Goal: Transaction & Acquisition: Purchase product/service

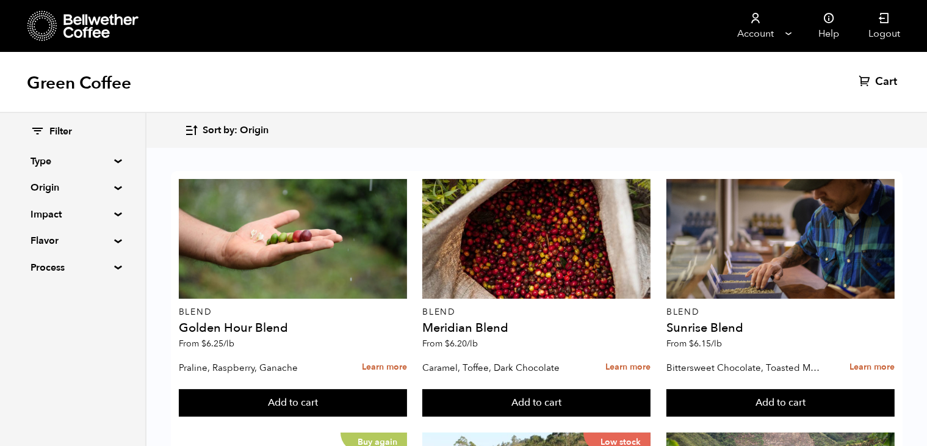
click at [113, 186] on summary "Origin" at bounding box center [73, 187] width 84 height 15
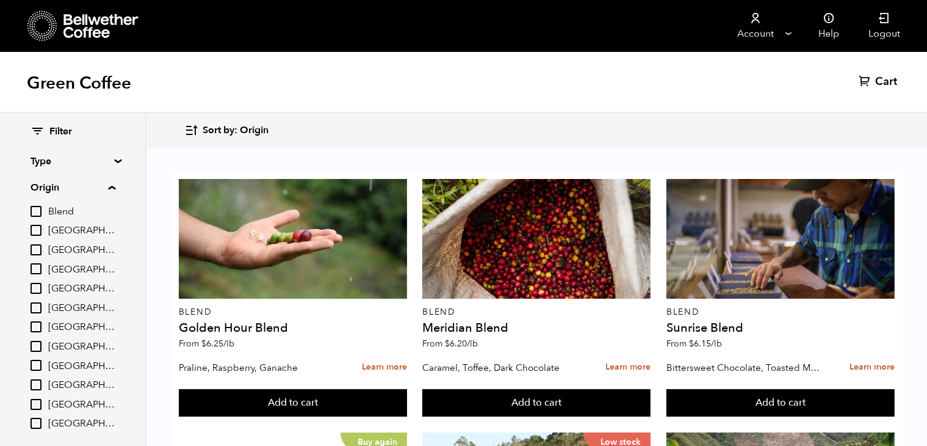
scroll to position [125, 0]
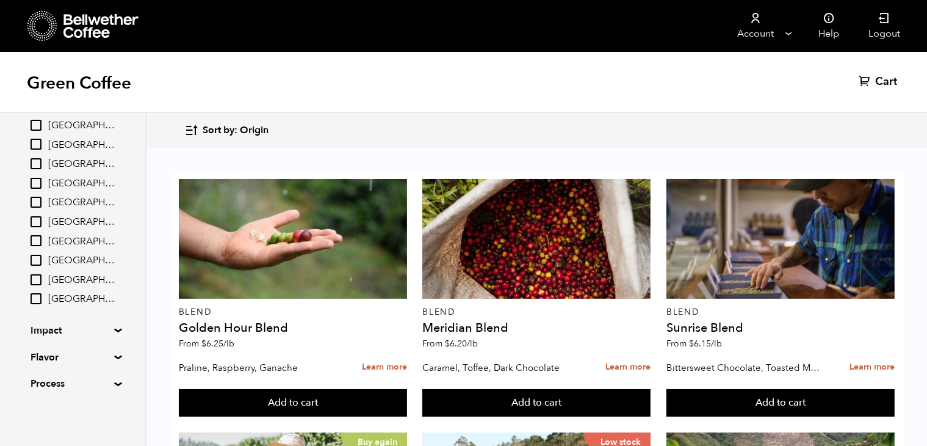
click at [39, 280] on input "[GEOGRAPHIC_DATA]" at bounding box center [36, 279] width 11 height 11
checkbox input "true"
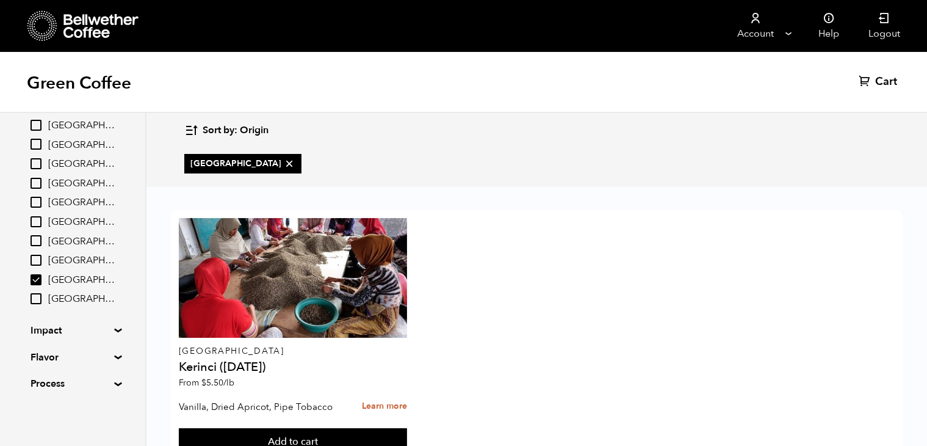
scroll to position [48, 0]
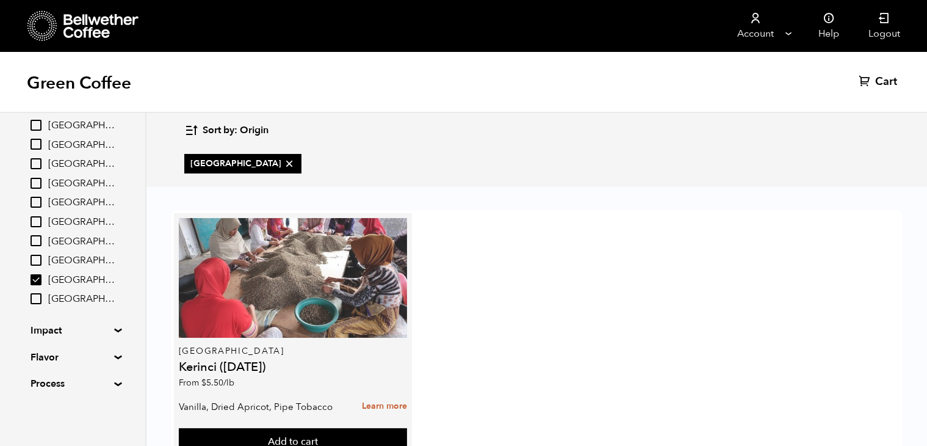
click at [290, 247] on div at bounding box center [293, 278] width 228 height 120
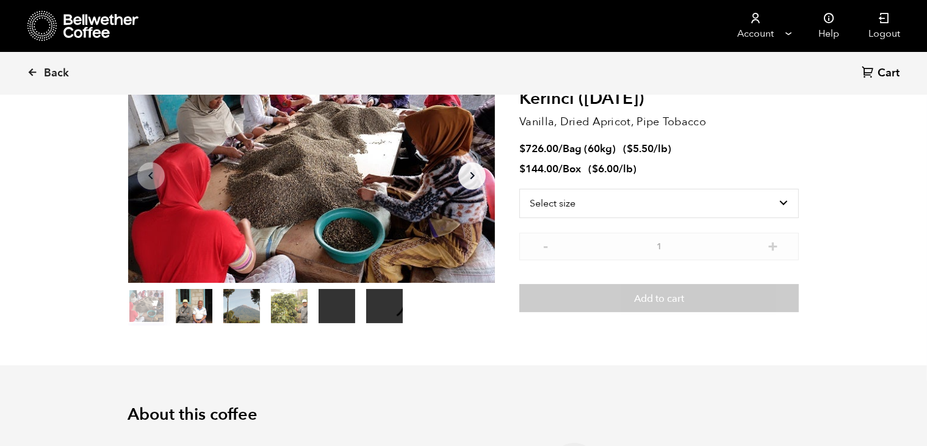
scroll to position [85, 0]
click at [791, 200] on select "Select size Bag (60kg) (132 lbs) Box (24 lbs)" at bounding box center [660, 203] width 280 height 29
click at [520, 189] on select "Select size Bag (60kg) (132 lbs) Box (24 lbs)" at bounding box center [660, 203] width 280 height 29
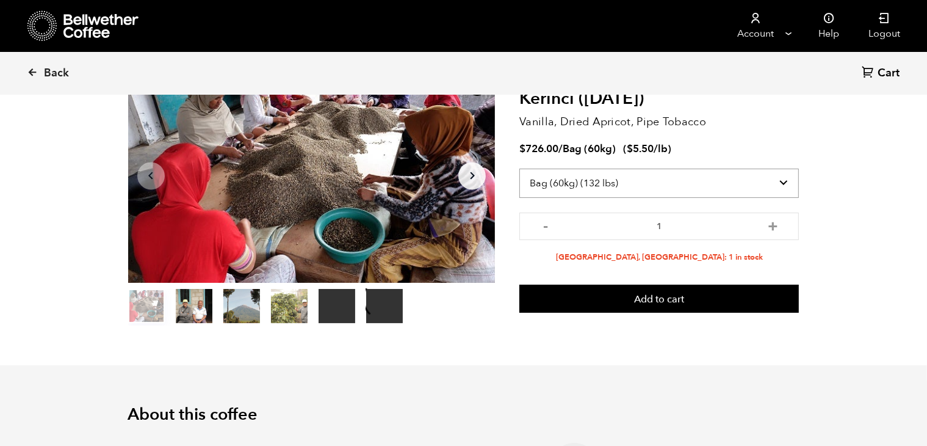
click at [781, 184] on select "Select size Bag (60kg) (132 lbs) Box (24 lbs)" at bounding box center [660, 183] width 280 height 29
select select "box"
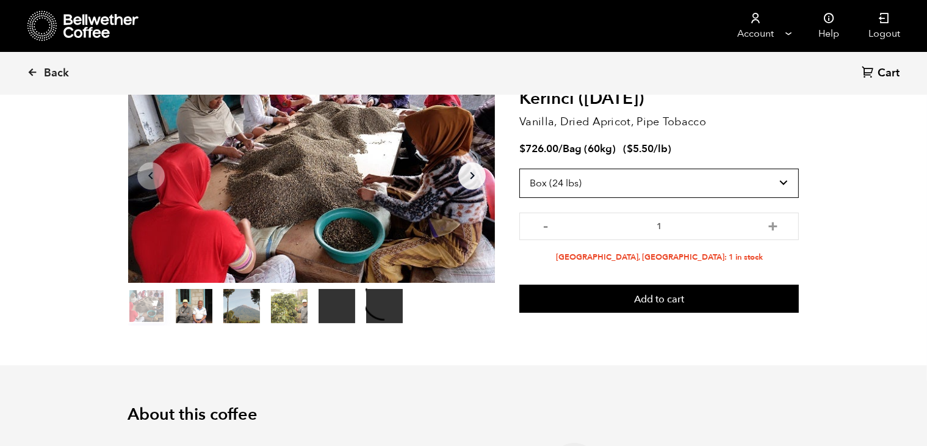
click at [520, 169] on select "Select size Bag (60kg) (132 lbs) Box (24 lbs)" at bounding box center [660, 183] width 280 height 29
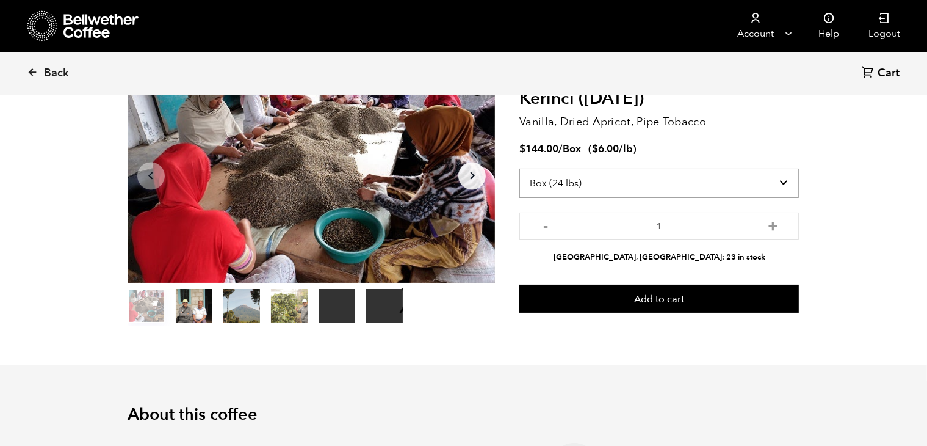
click at [774, 179] on select "Select size Bag (60kg) (132 lbs) Box (24 lbs)" at bounding box center [660, 183] width 280 height 29
click at [775, 227] on button "+" at bounding box center [773, 225] width 15 height 12
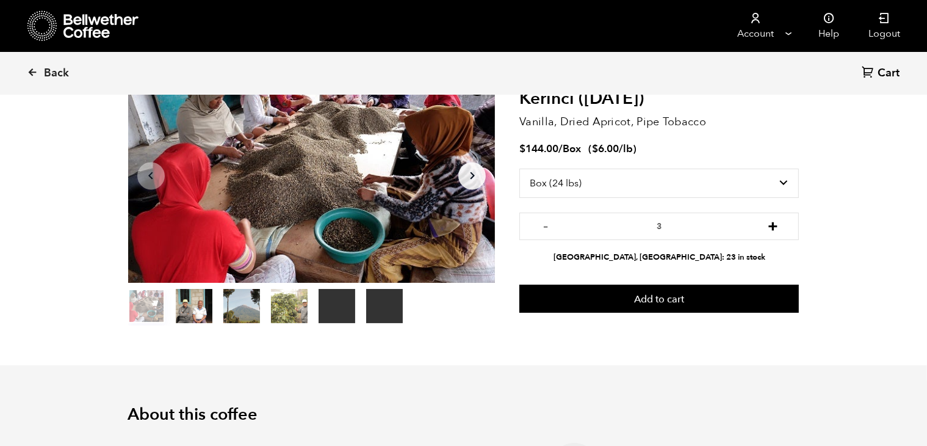
type input "4"
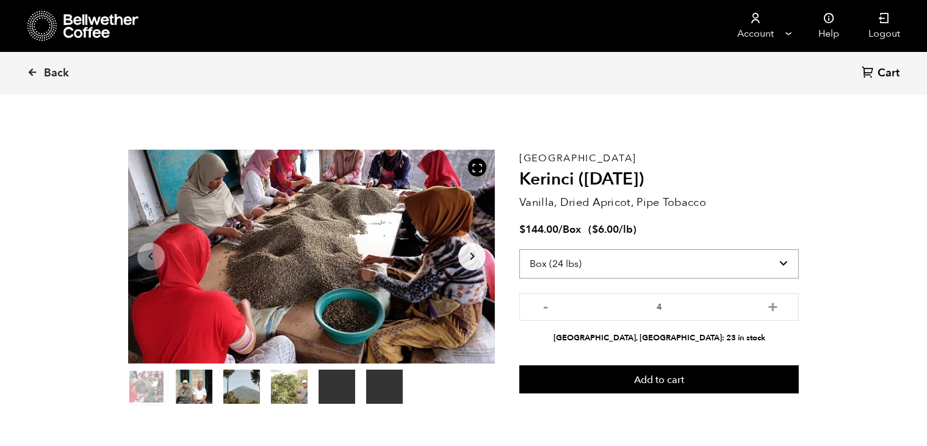
scroll to position [4, 0]
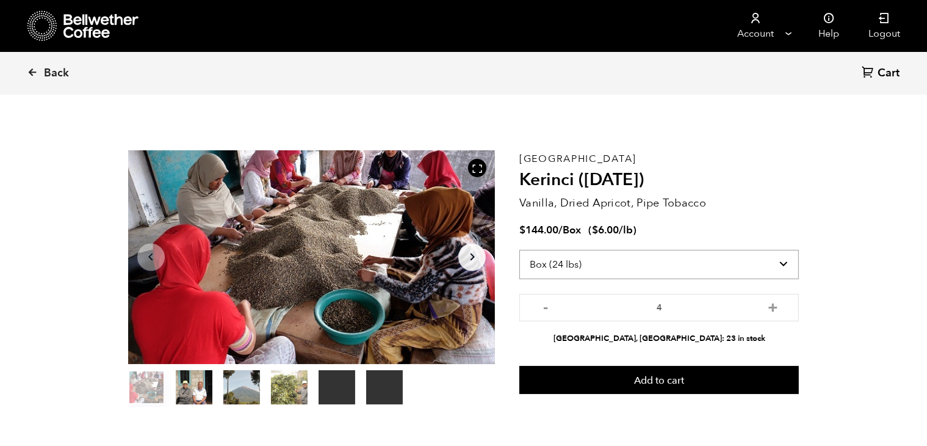
click at [774, 269] on select "Select size Bag (60kg) (132 lbs) Box (24 lbs)" at bounding box center [660, 264] width 280 height 29
select select "bag-3"
click at [520, 250] on select "Select size Bag (60kg) (132 lbs) Box (24 lbs)" at bounding box center [660, 264] width 280 height 29
type input "1"
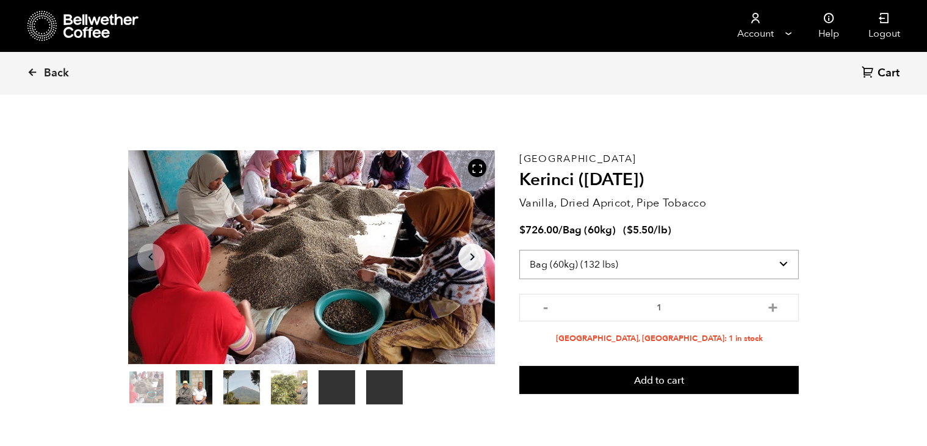
click at [781, 263] on select "Select size Bag (60kg) (132 lbs) Box (24 lbs)" at bounding box center [660, 264] width 280 height 29
select select "box"
click at [520, 250] on select "Select size Bag (60kg) (132 lbs) Box (24 lbs)" at bounding box center [660, 264] width 280 height 29
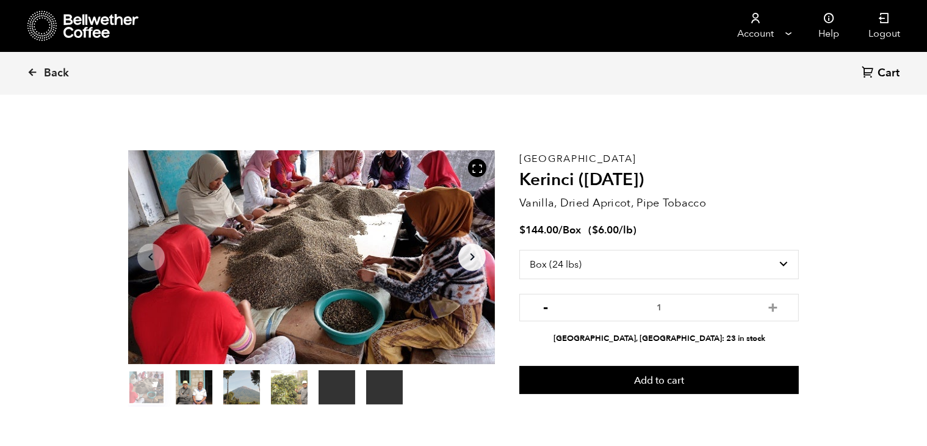
click at [547, 310] on button "-" at bounding box center [545, 306] width 15 height 12
click at [767, 309] on button "+" at bounding box center [773, 306] width 15 height 12
type input "3"
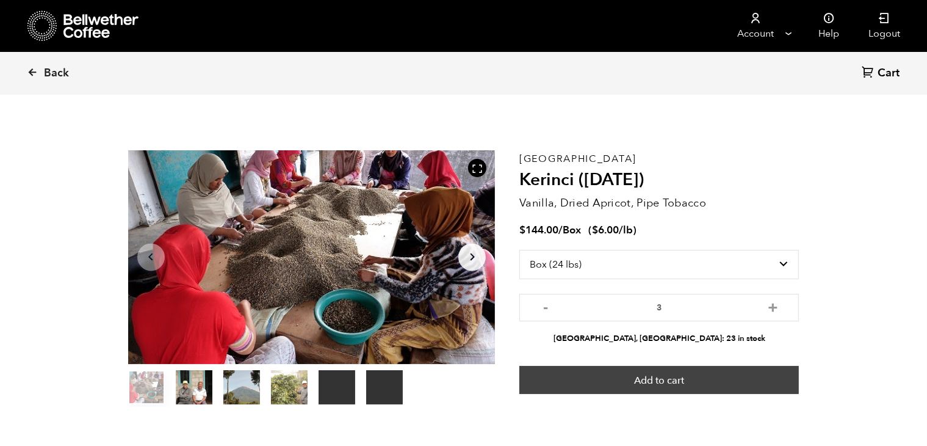
click at [692, 372] on button "Add to cart" at bounding box center [660, 380] width 280 height 28
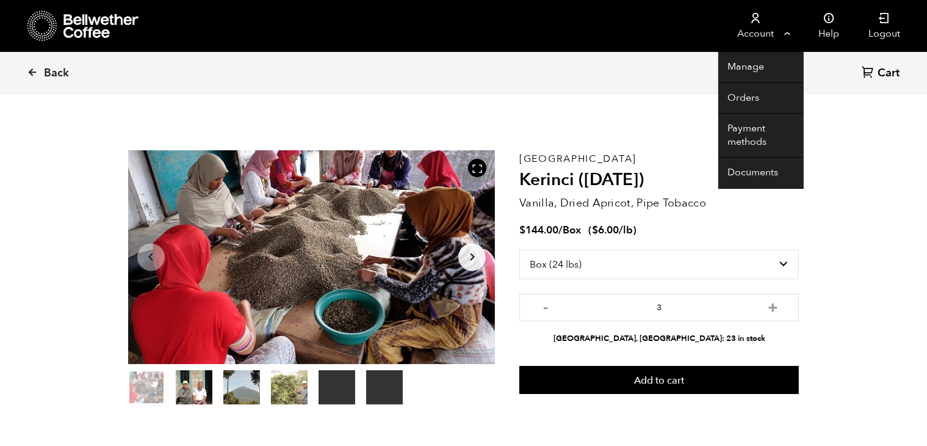
click at [752, 43] on link "Account" at bounding box center [756, 26] width 75 height 52
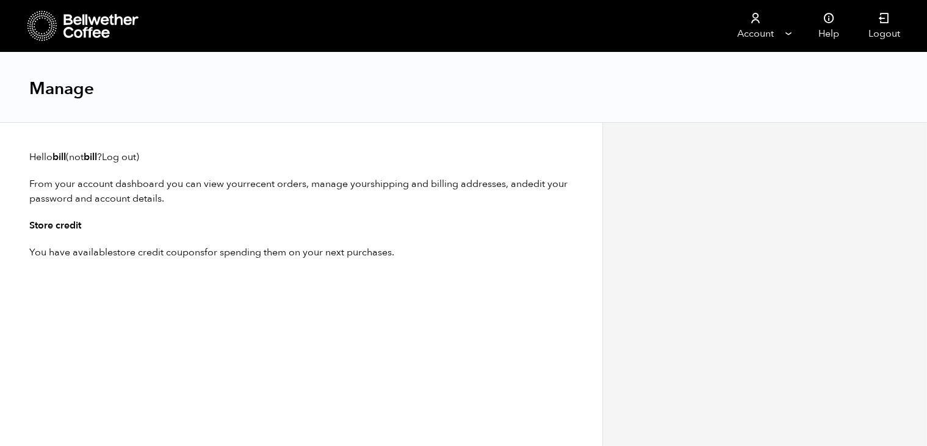
click at [118, 24] on icon at bounding box center [101, 26] width 76 height 24
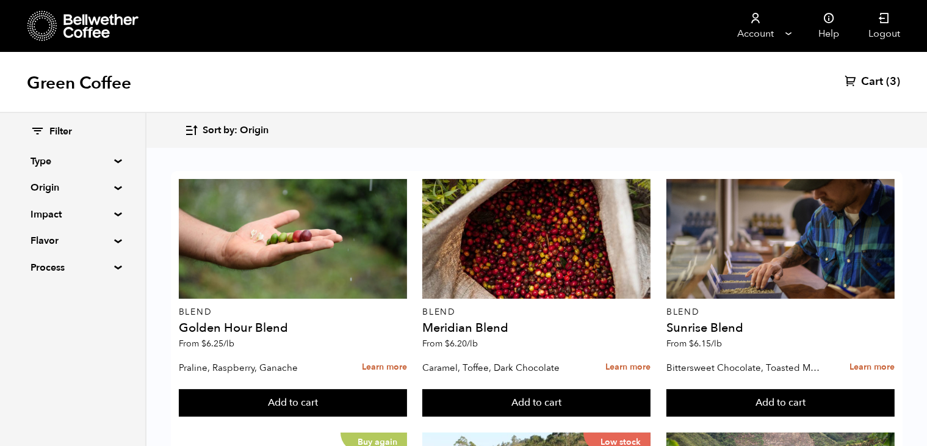
click at [107, 161] on summary "Type" at bounding box center [73, 161] width 84 height 15
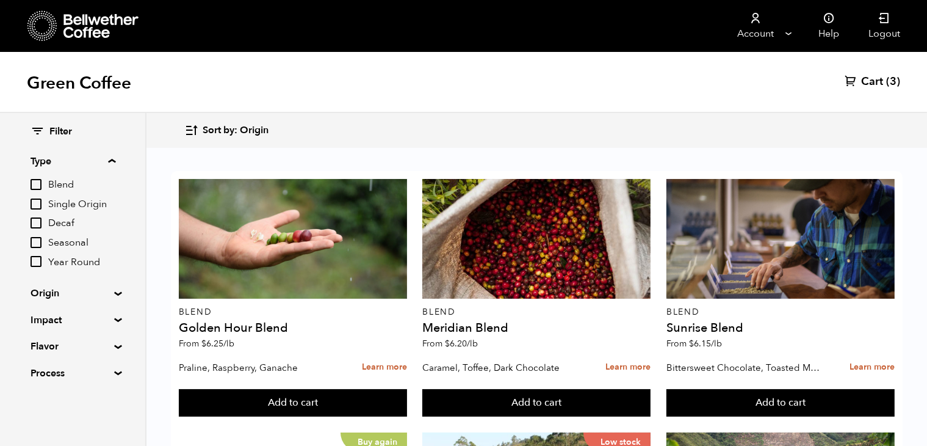
click at [35, 230] on label "Decaf" at bounding box center [73, 223] width 85 height 15
click at [0, 0] on input "Decaf" at bounding box center [0, 0] width 0 height 0
checkbox input "true"
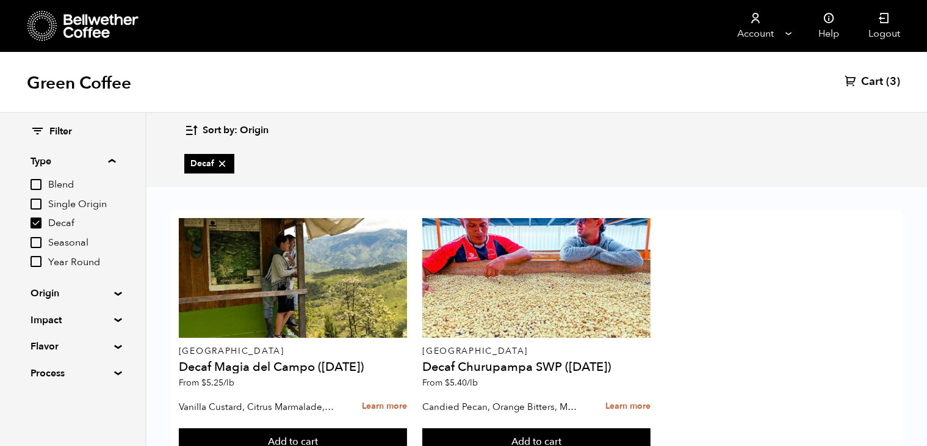
click at [369, 165] on div "Decaf" at bounding box center [536, 164] width 705 height 39
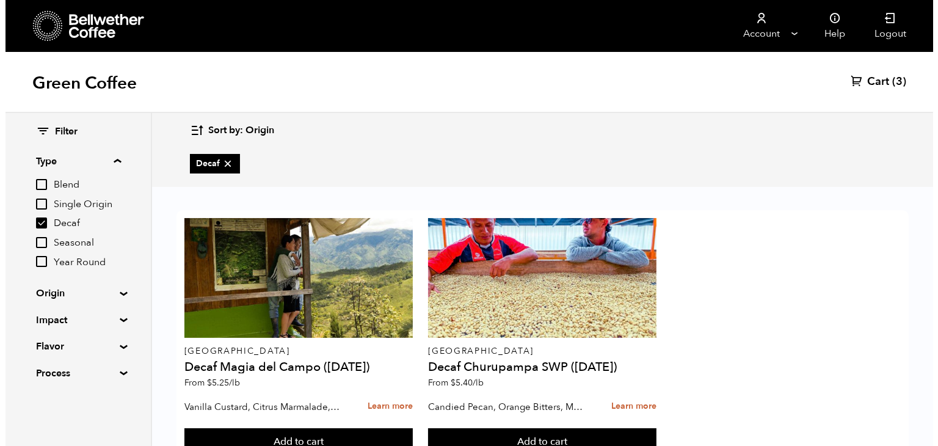
scroll to position [48, 0]
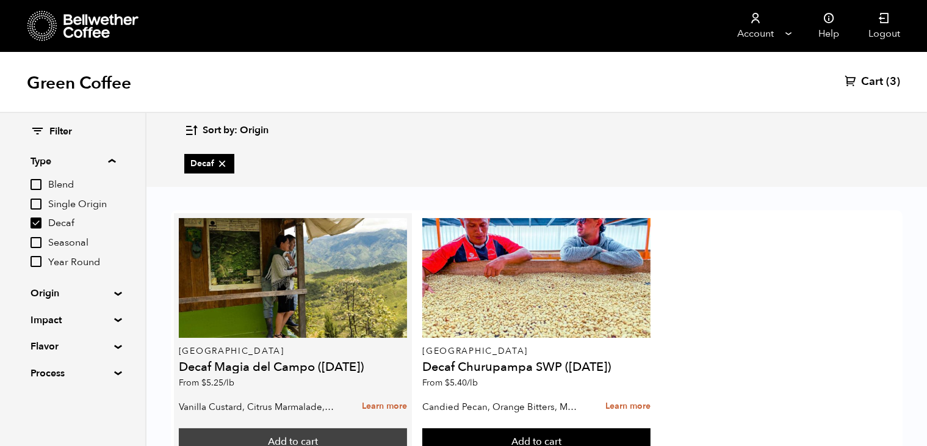
click at [308, 428] on button "Add to cart" at bounding box center [293, 442] width 228 height 28
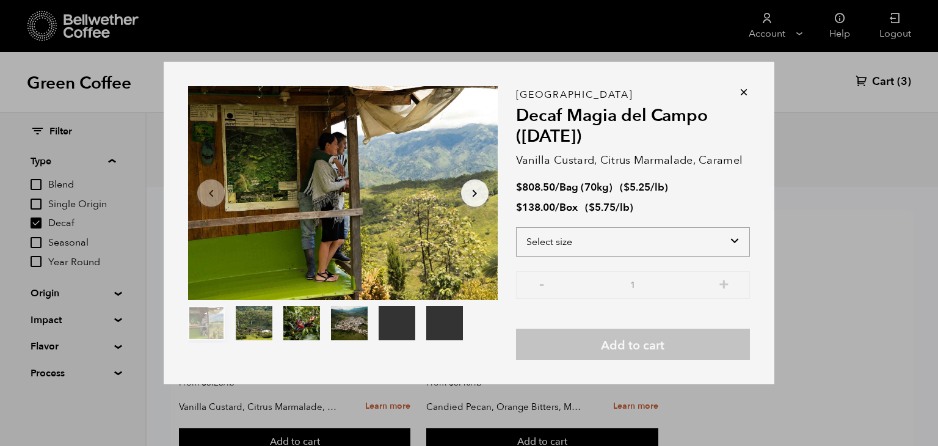
click at [713, 242] on select "Select size Bag (70kg) (154 lbs) Box (24 lbs)" at bounding box center [633, 241] width 234 height 29
select select "box"
click at [516, 227] on select "Select size Bag (70kg) (154 lbs) Box (24 lbs)" at bounding box center [633, 241] width 234 height 29
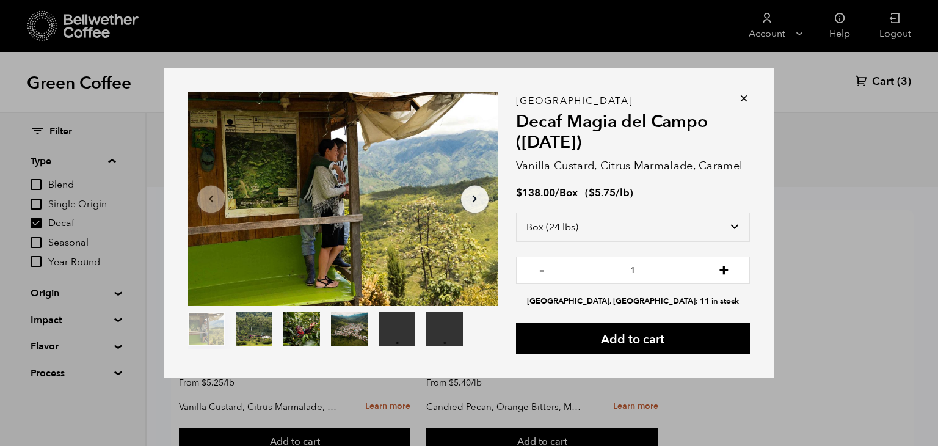
click at [725, 272] on button "+" at bounding box center [723, 269] width 15 height 12
type input "2"
click at [728, 216] on select "Select size Bag (70kg) (154 lbs) Box (24 lbs)" at bounding box center [633, 226] width 234 height 29
select select "bag"
click at [516, 212] on select "Select size Bag (70kg) (154 lbs) Box (24 lbs)" at bounding box center [633, 226] width 234 height 29
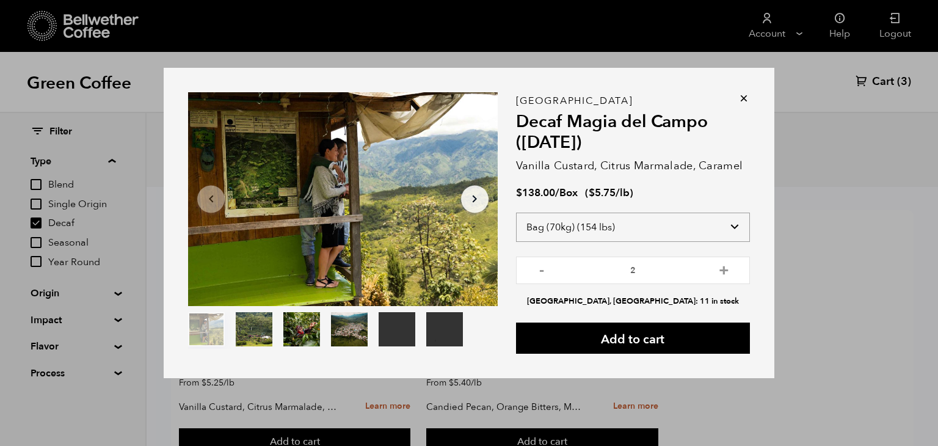
type input "1"
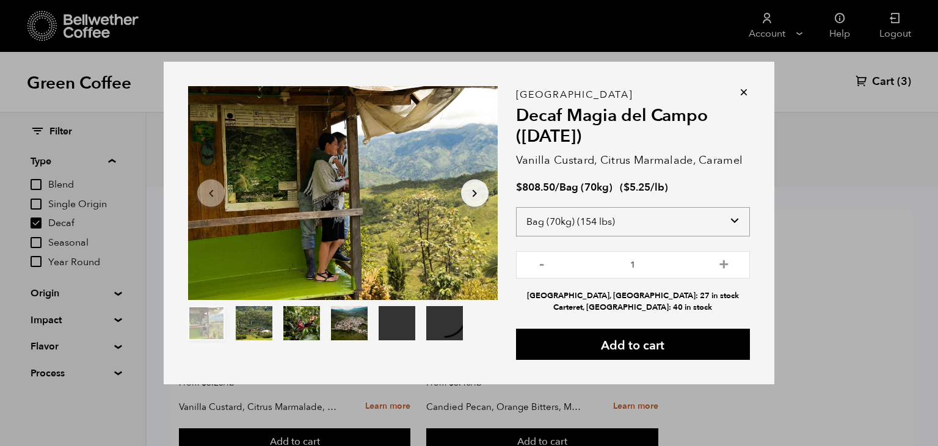
click at [722, 222] on select "Select size Bag (70kg) (154 lbs) Box (24 lbs)" at bounding box center [633, 221] width 234 height 29
select select "box"
click at [516, 212] on select "Select size Bag (70kg) (154 lbs) Box (24 lbs)" at bounding box center [633, 221] width 234 height 29
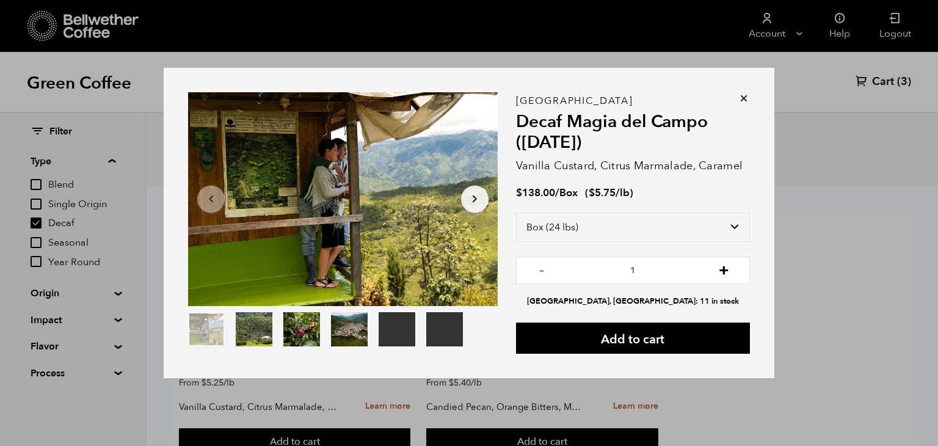
click at [723, 269] on button "+" at bounding box center [723, 269] width 15 height 12
type input "2"
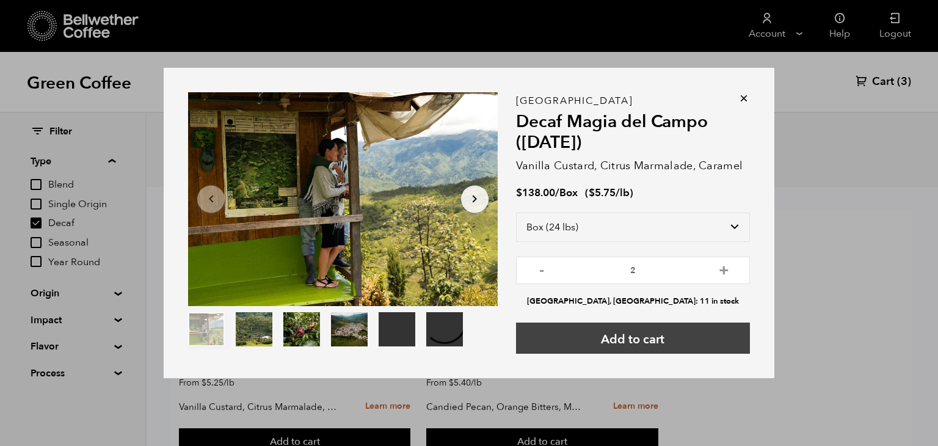
click at [625, 346] on button "Add to cart" at bounding box center [633, 337] width 234 height 31
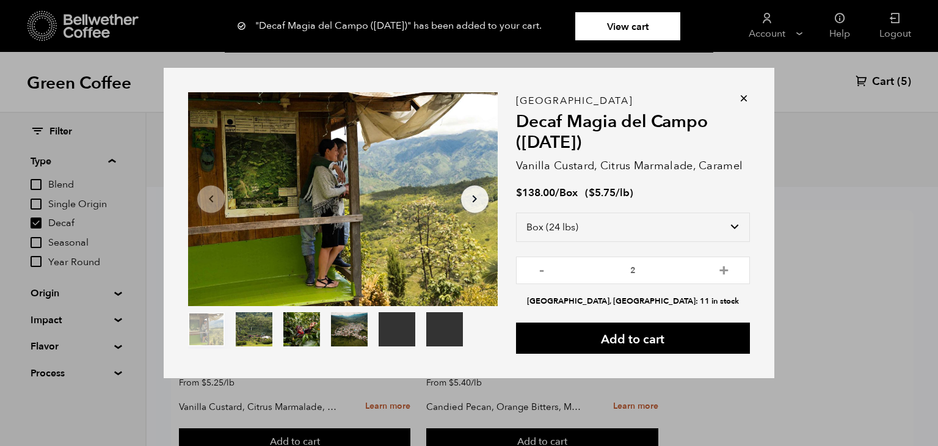
click at [669, 27] on link "View cart" at bounding box center [627, 26] width 105 height 28
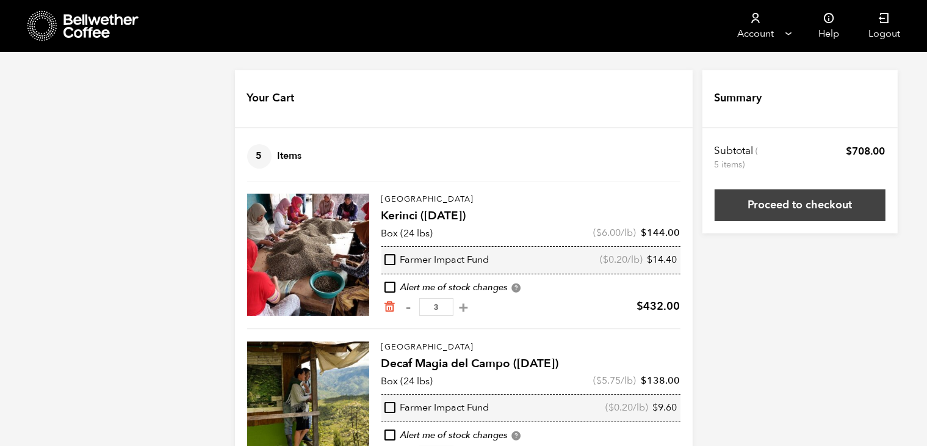
click at [816, 209] on link "Proceed to checkout" at bounding box center [800, 205] width 171 height 32
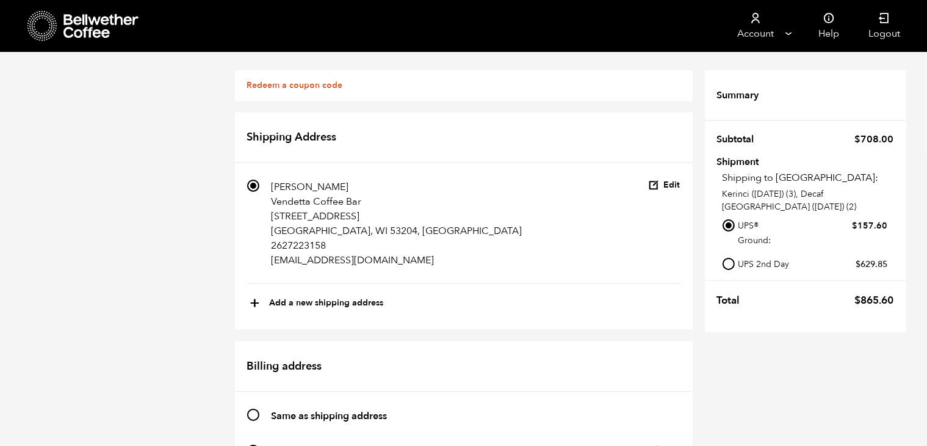
click at [310, 79] on link "Redeem a coupon code" at bounding box center [295, 85] width 96 height 12
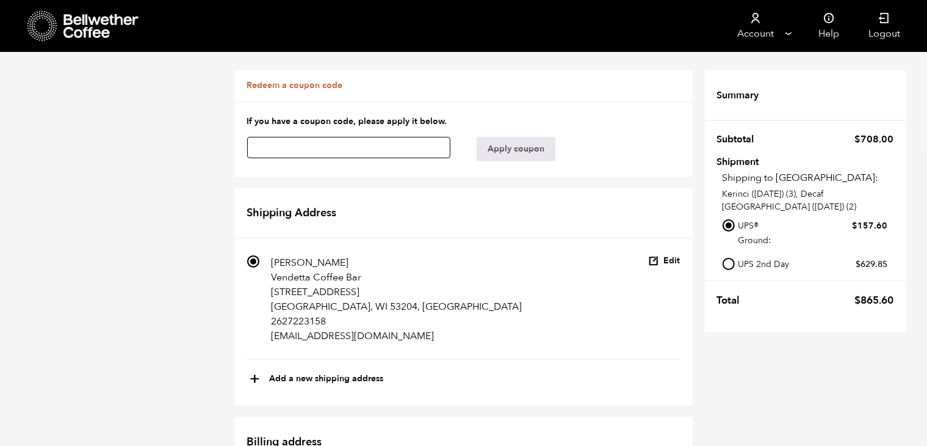
click at [341, 145] on input "text" at bounding box center [349, 147] width 204 height 21
paste input "bslg866i8fymjewf"
type input "bslg866i8fymjewf"
click at [512, 150] on button "Apply coupon" at bounding box center [516, 149] width 79 height 24
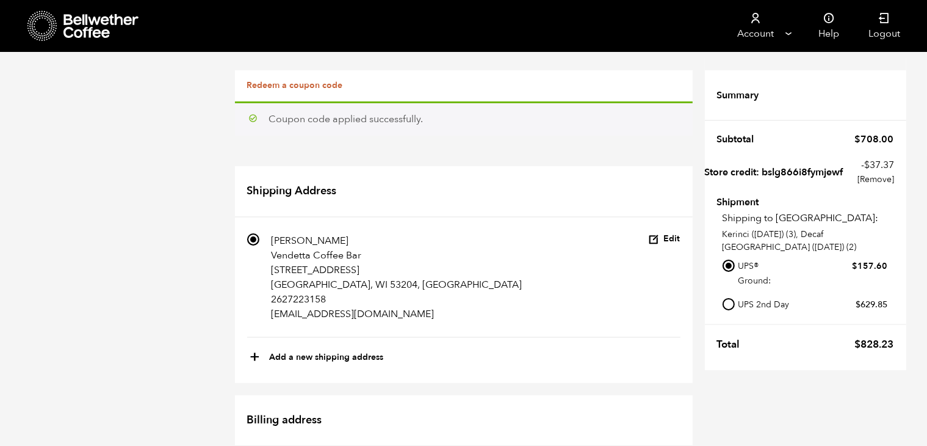
scroll to position [581, 0]
radio input "true"
